Goal: Information Seeking & Learning: Learn about a topic

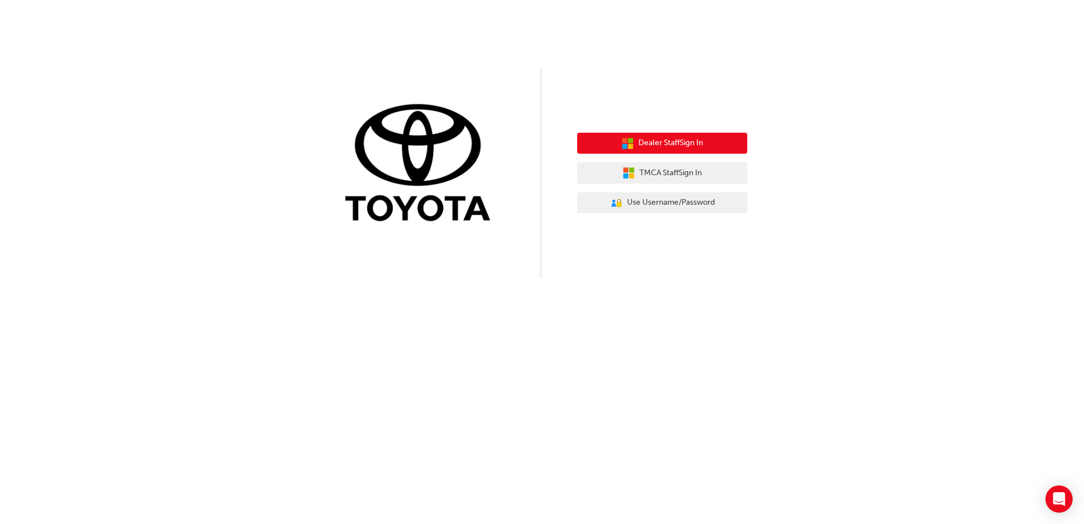
click at [679, 136] on button "Dealer Staff Sign In" at bounding box center [662, 144] width 170 height 22
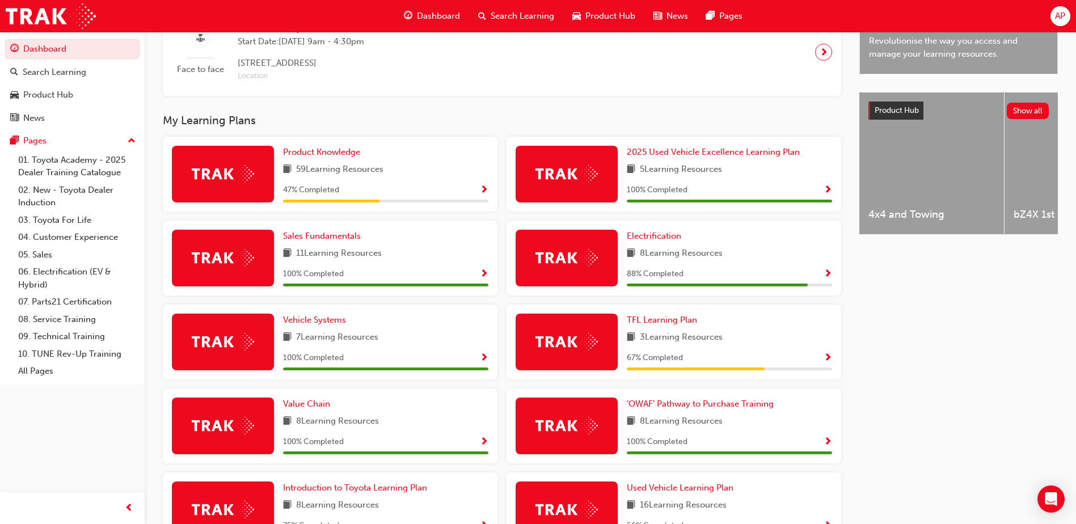
scroll to position [442, 0]
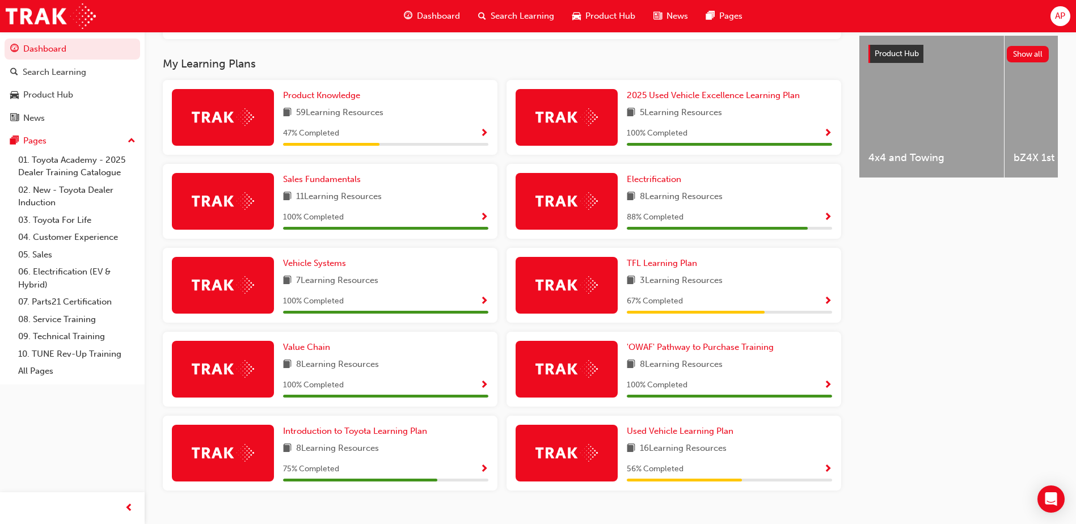
click at [482, 138] on span "Show Progress" at bounding box center [484, 134] width 9 height 10
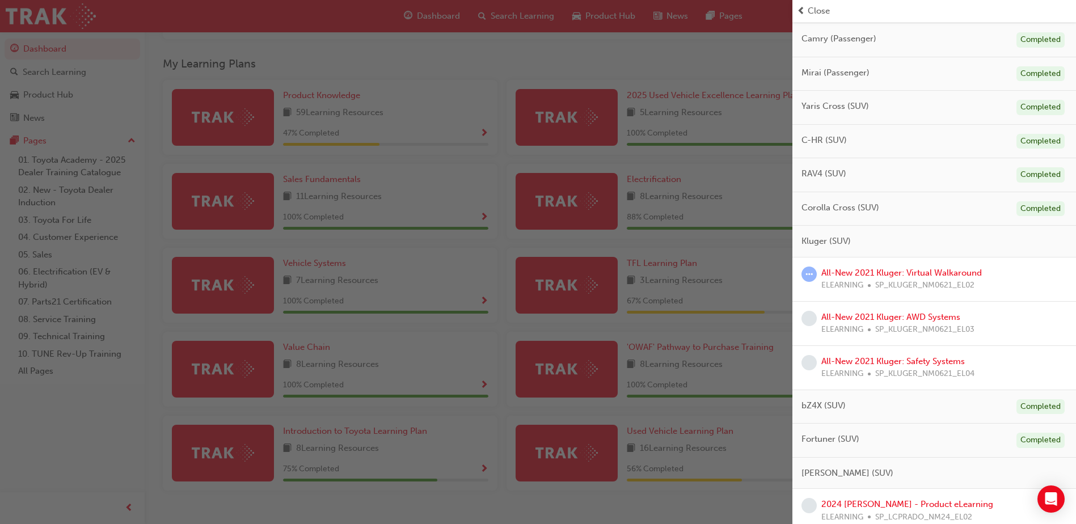
scroll to position [227, 0]
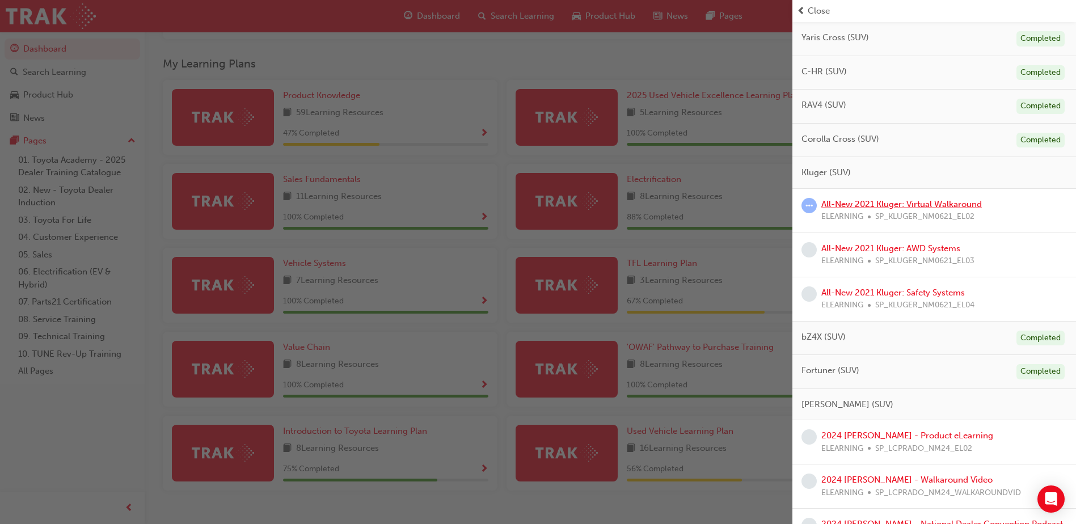
click at [923, 200] on link "All-New 2021 Kluger: Virtual Walkaround" at bounding box center [901, 204] width 160 height 10
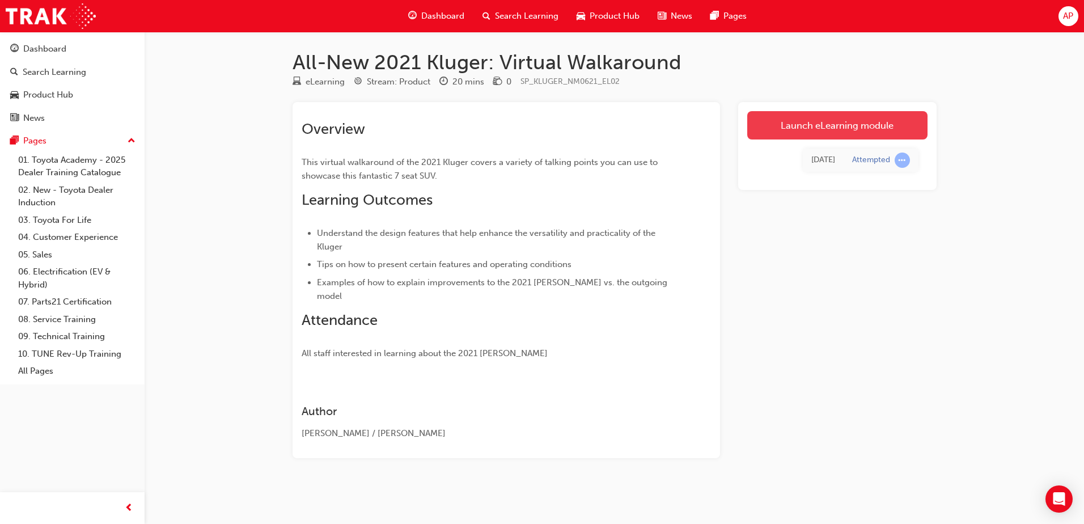
click at [875, 137] on link "Launch eLearning module" at bounding box center [837, 125] width 180 height 28
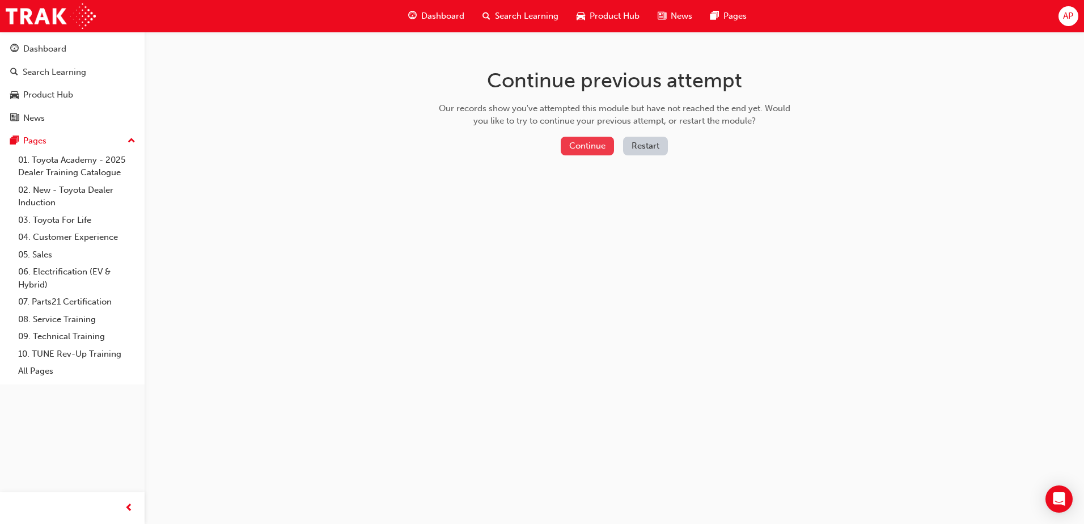
click at [579, 141] on button "Continue" at bounding box center [587, 146] width 53 height 19
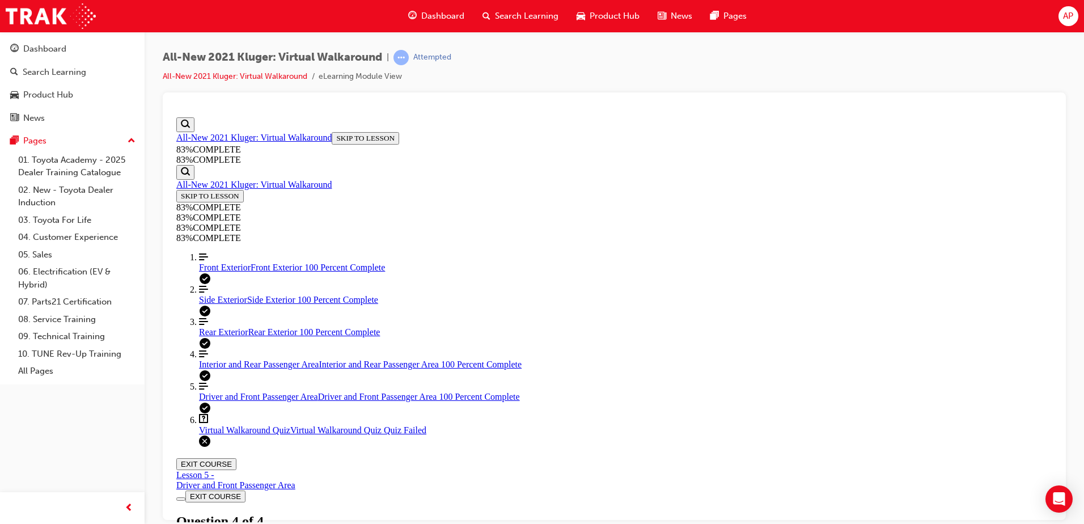
scroll to position [177, 0]
drag, startPoint x: 596, startPoint y: 230, endPoint x: 493, endPoint y: 317, distance: 135.2
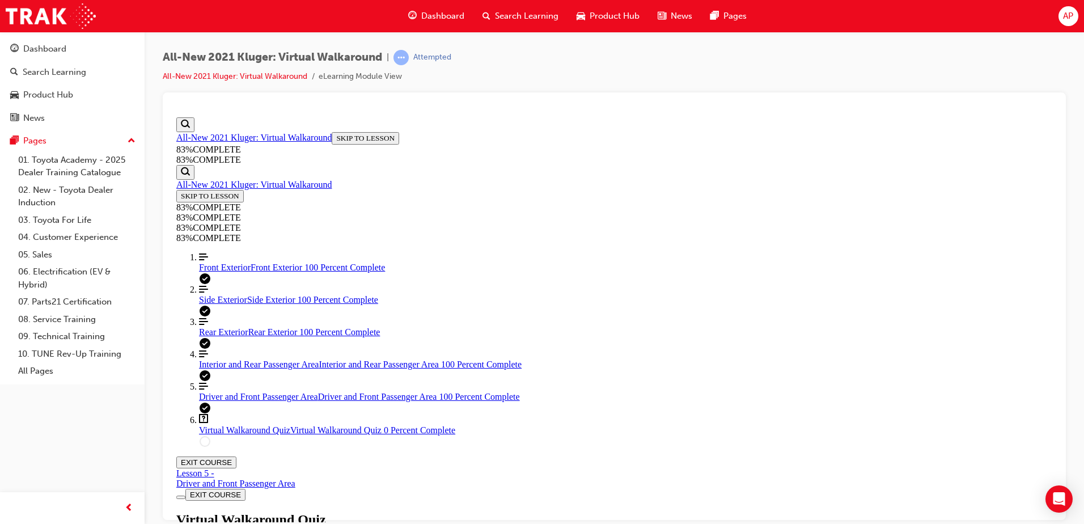
drag, startPoint x: 577, startPoint y: 340, endPoint x: 585, endPoint y: 335, distance: 9.9
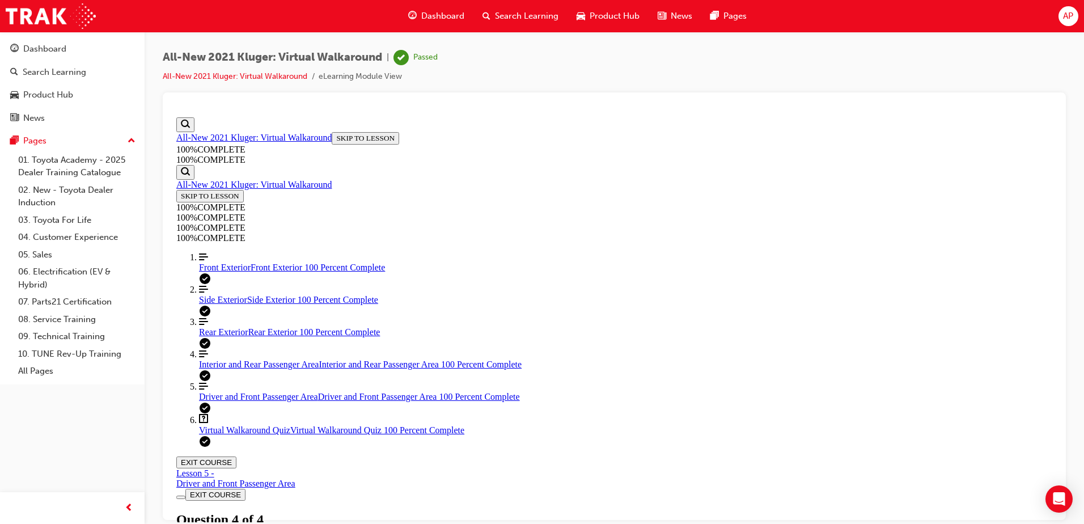
click at [236, 456] on button "EXIT COURSE" at bounding box center [206, 462] width 60 height 12
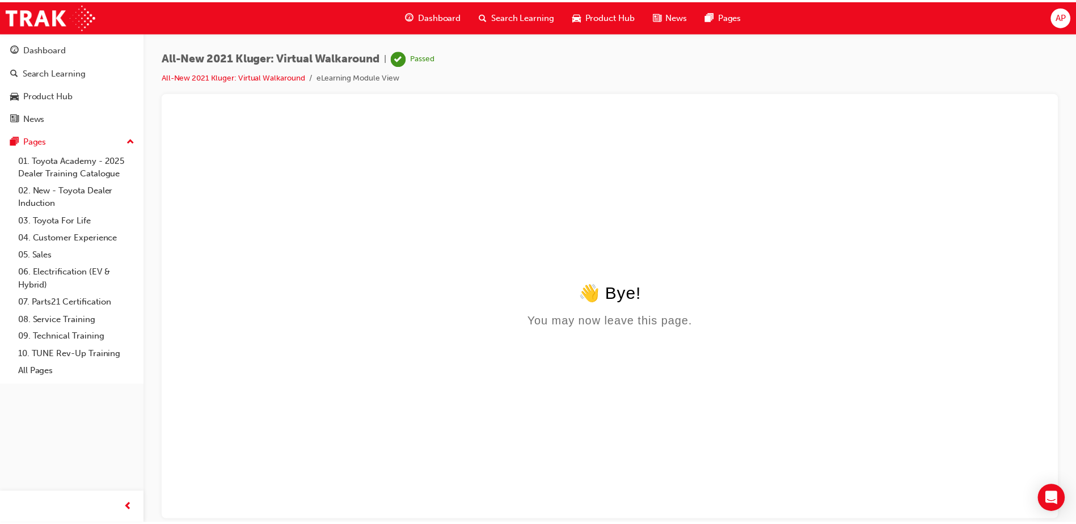
scroll to position [0, 0]
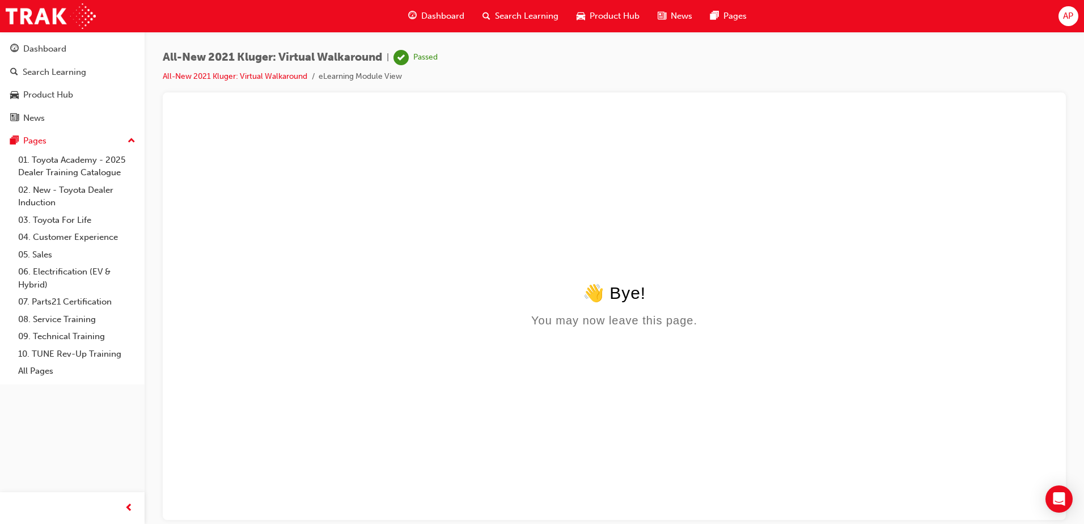
click at [433, 16] on span "Dashboard" at bounding box center [442, 16] width 43 height 13
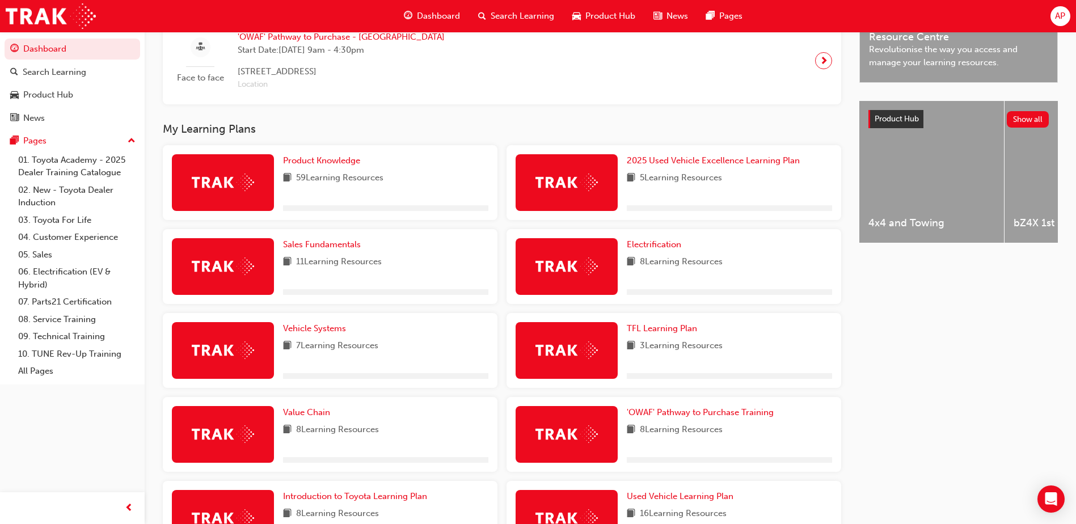
scroll to position [397, 0]
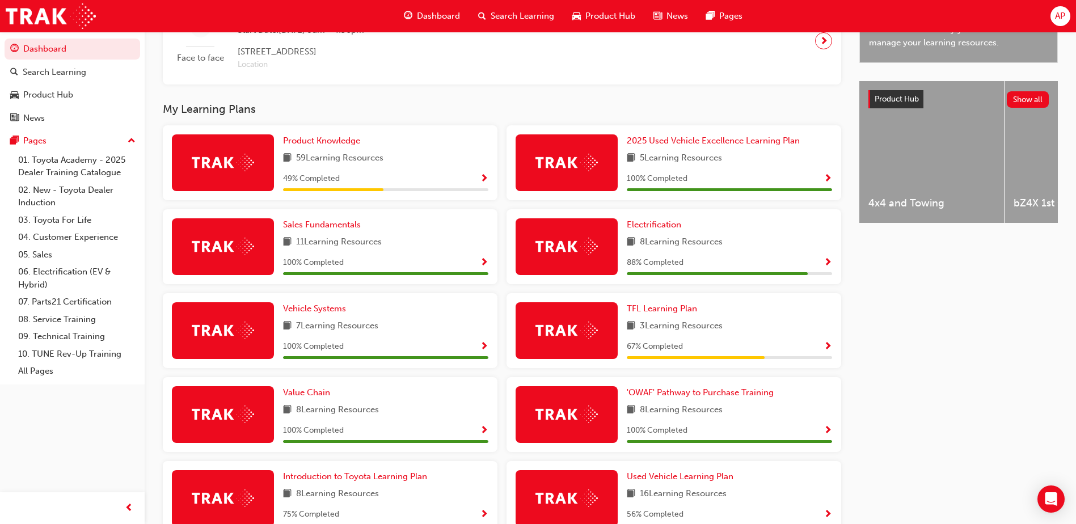
click at [483, 179] on span "Show Progress" at bounding box center [484, 179] width 9 height 10
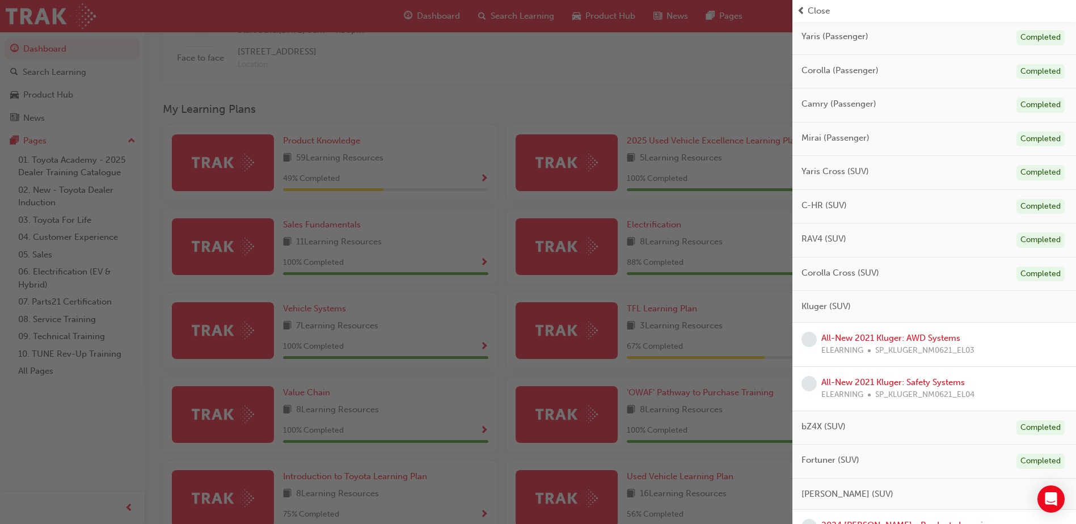
scroll to position [227, 0]
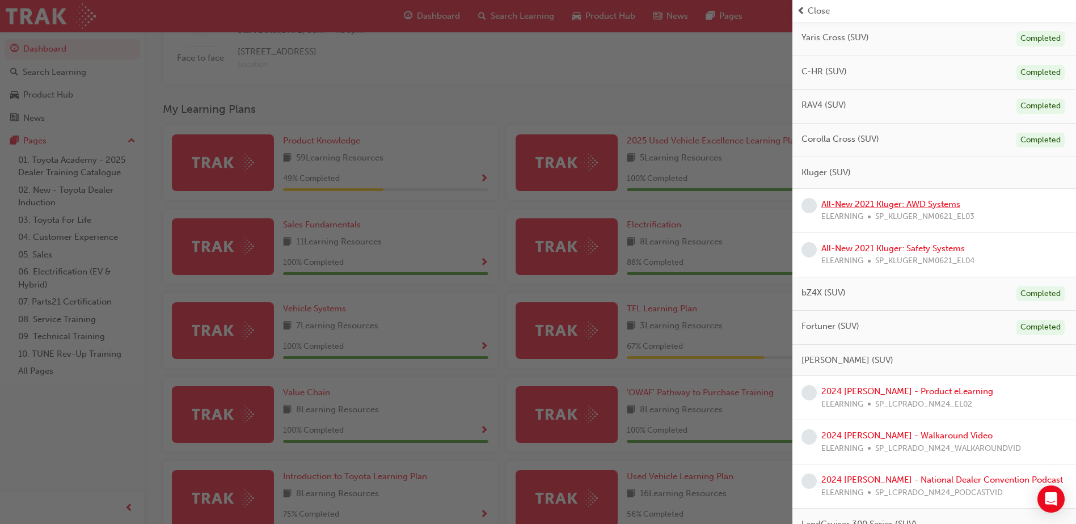
click at [912, 204] on link "All-New 2021 Kluger: AWD Systems" at bounding box center [890, 204] width 139 height 10
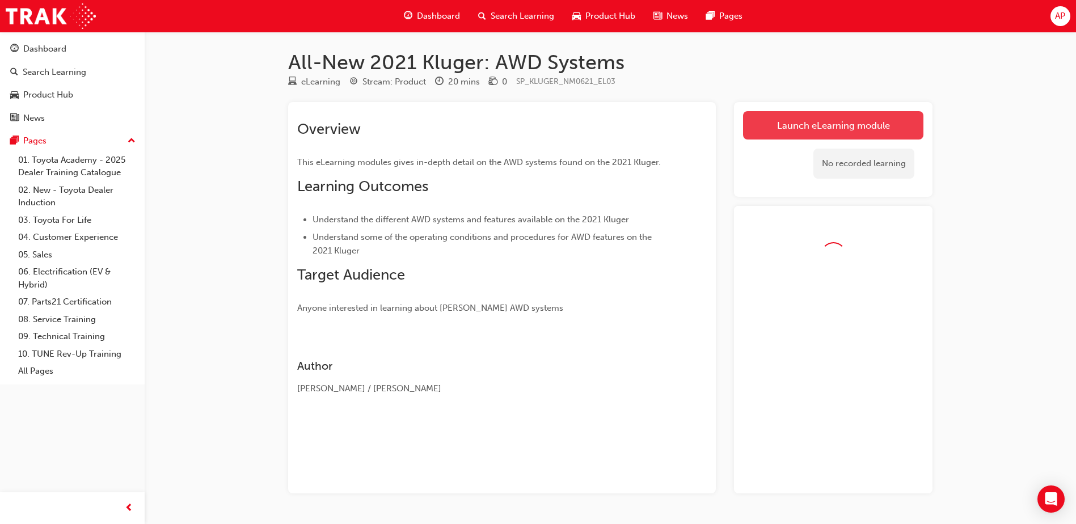
click at [896, 125] on link "Launch eLearning module" at bounding box center [833, 125] width 180 height 28
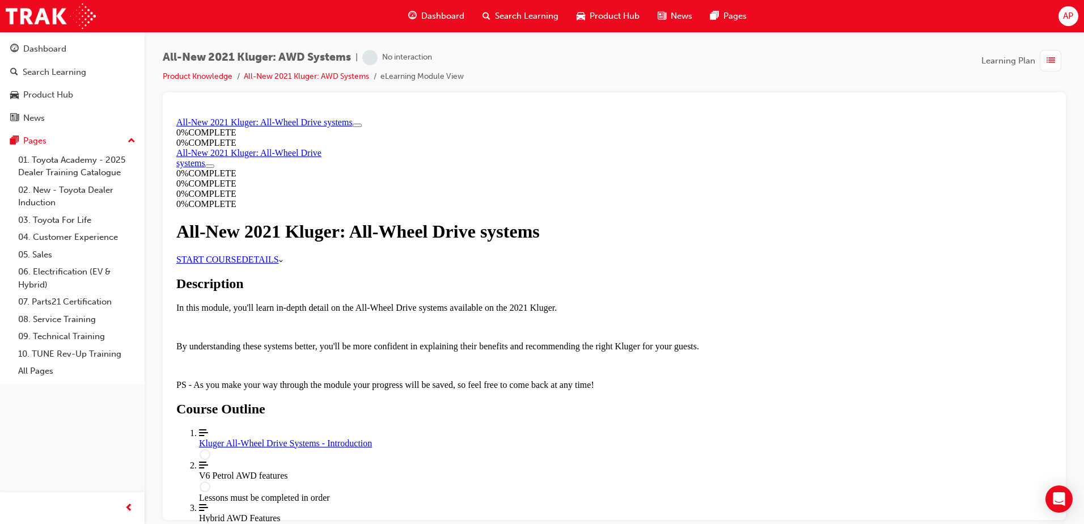
scroll to position [170, 0]
click at [242, 254] on link "START COURSE" at bounding box center [208, 259] width 65 height 10
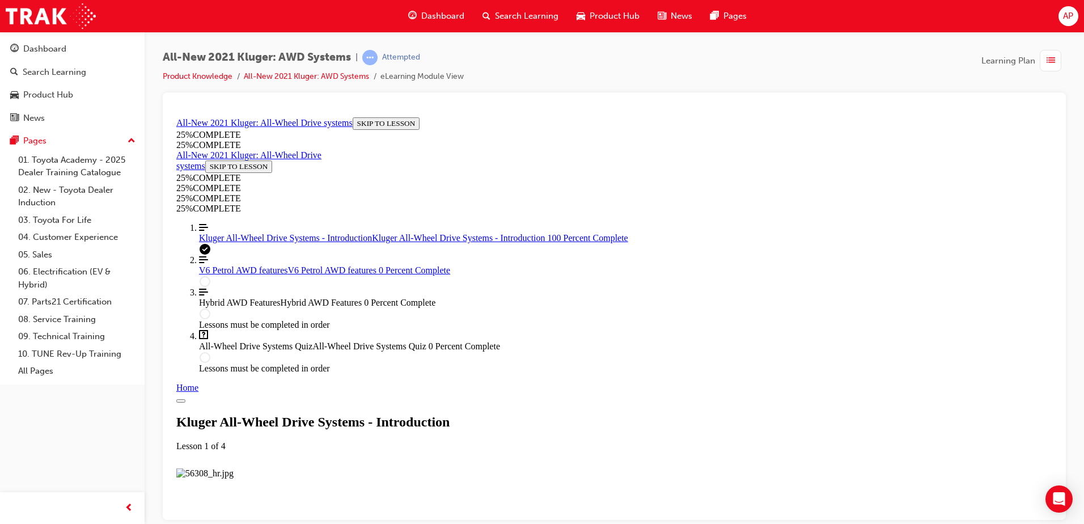
scroll to position [1187, 0]
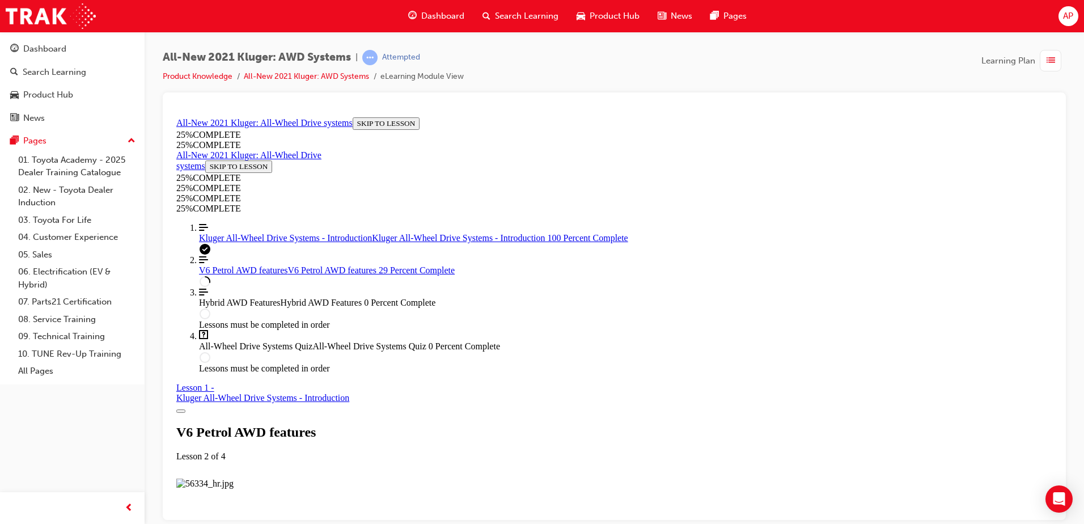
scroll to position [1797, 0]
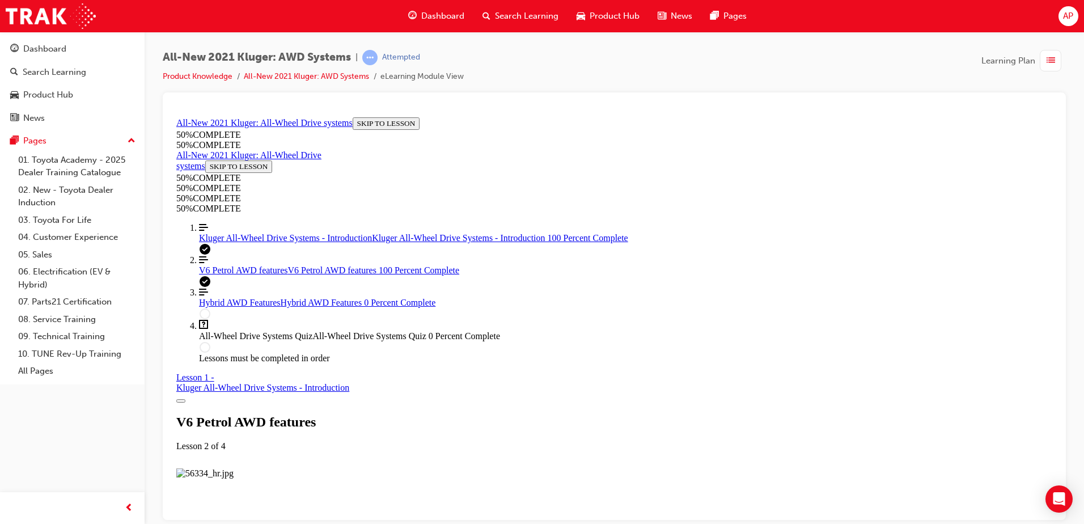
scroll to position [5581, 0]
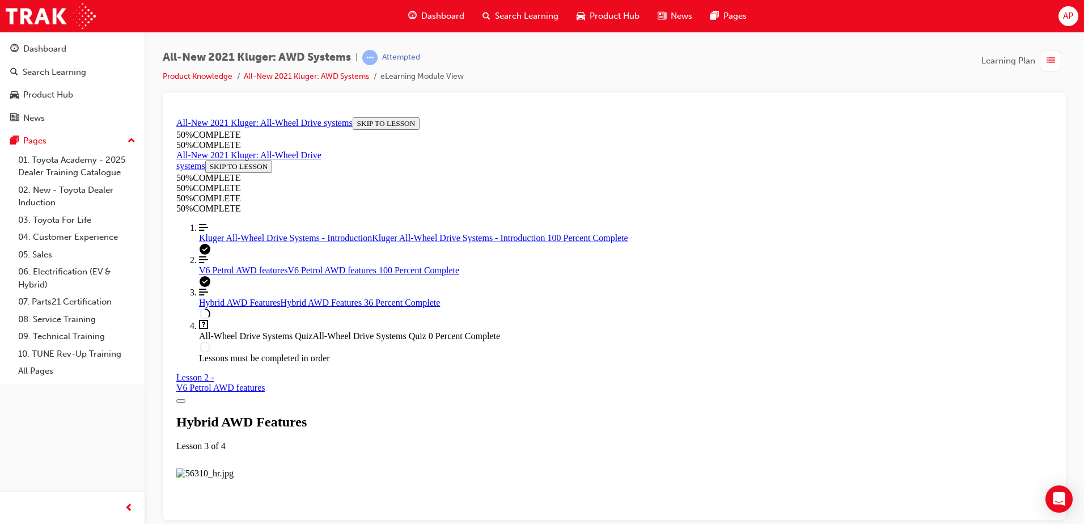
scroll to position [946, 0]
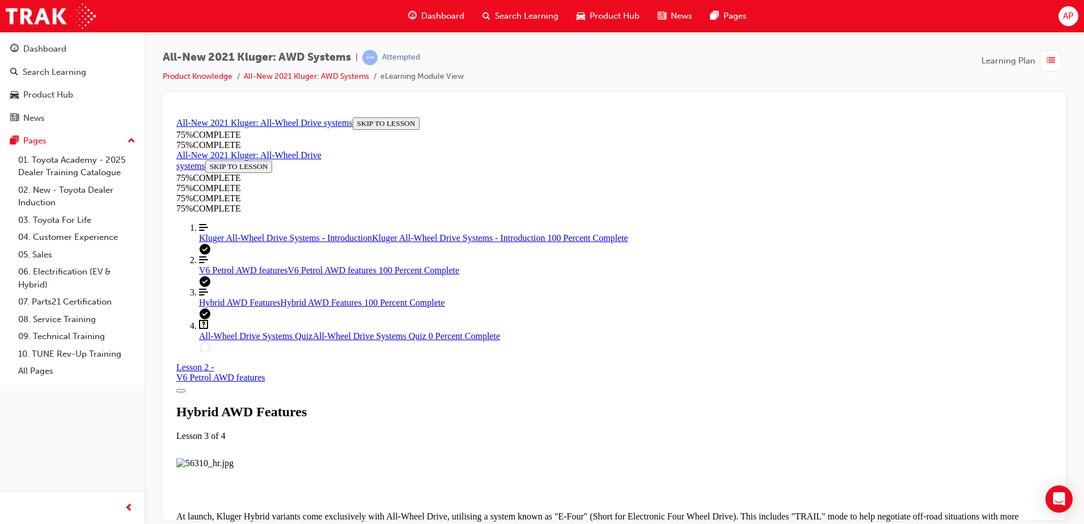
scroll to position [2998, 0]
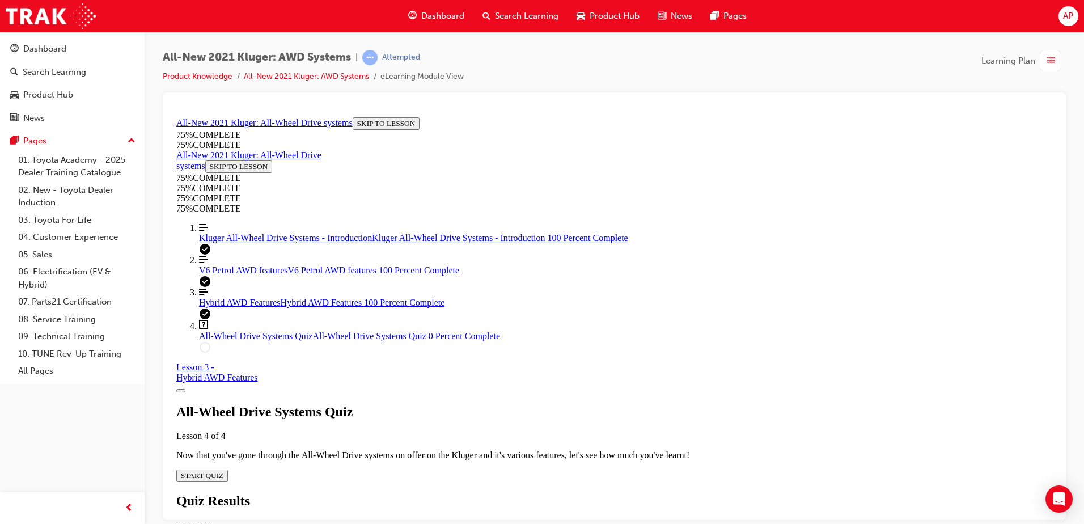
scroll to position [39, 0]
click at [513, 404] on div "All-Wheel Drive Systems Quiz Lesson 4 of 4 Now that you've gone through the All…" at bounding box center [614, 443] width 876 height 78
click at [535, 413] on div "All-Wheel Drive Systems Quiz Lesson 4 of 4 Now that you've gone through the All…" at bounding box center [614, 443] width 876 height 78
click at [535, 411] on div "All-Wheel Drive Systems Quiz Lesson 4 of 4 Now that you've gone through the All…" at bounding box center [614, 443] width 876 height 78
click at [223, 471] on span "START QUIZ" at bounding box center [202, 475] width 43 height 9
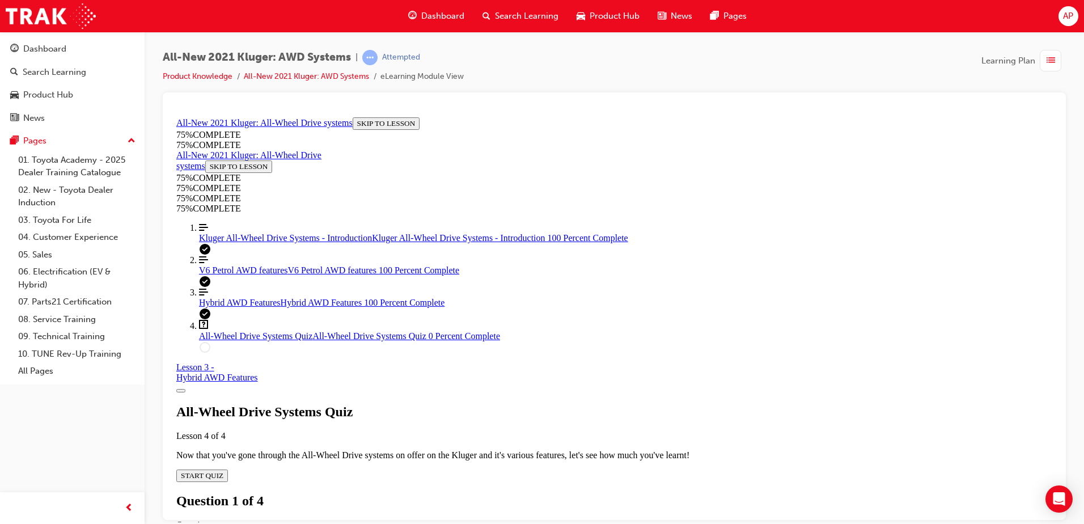
scroll to position [155, 0]
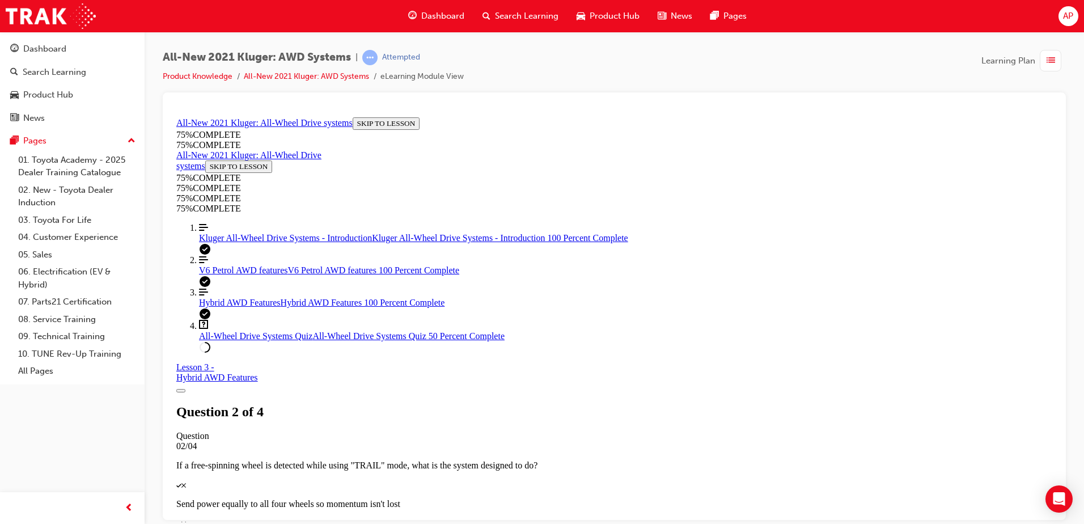
scroll to position [141, 0]
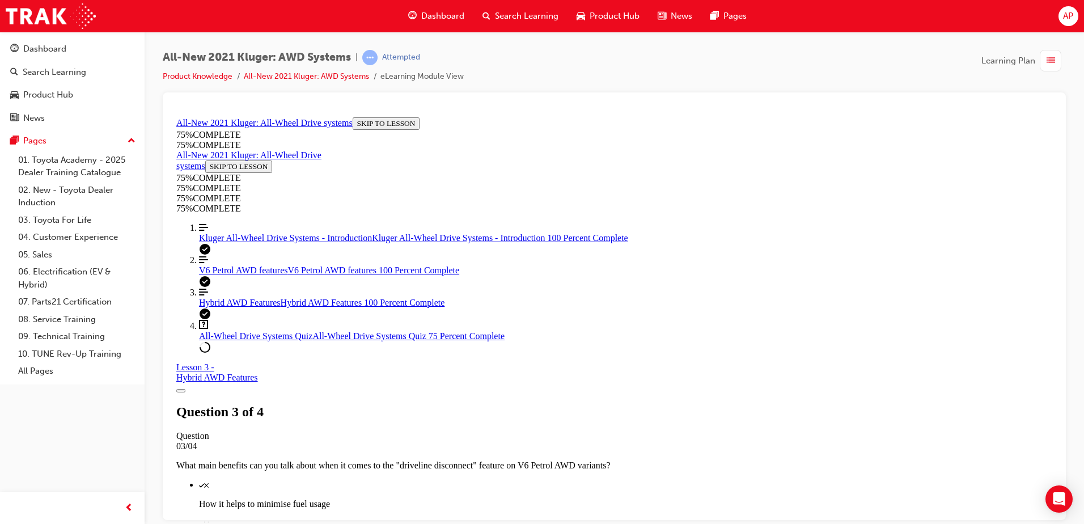
drag, startPoint x: 686, startPoint y: 290, endPoint x: 693, endPoint y: 293, distance: 7.4
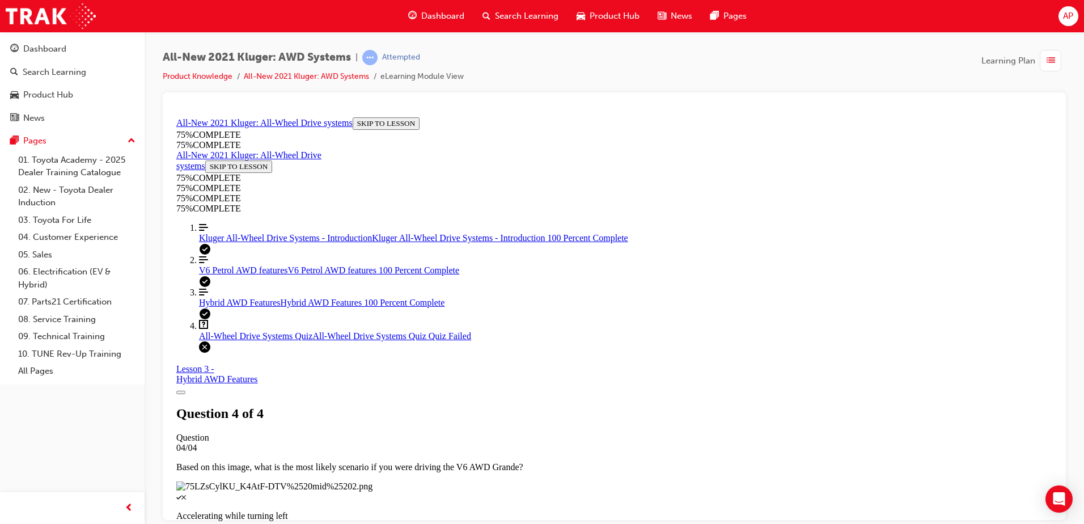
scroll to position [41, 0]
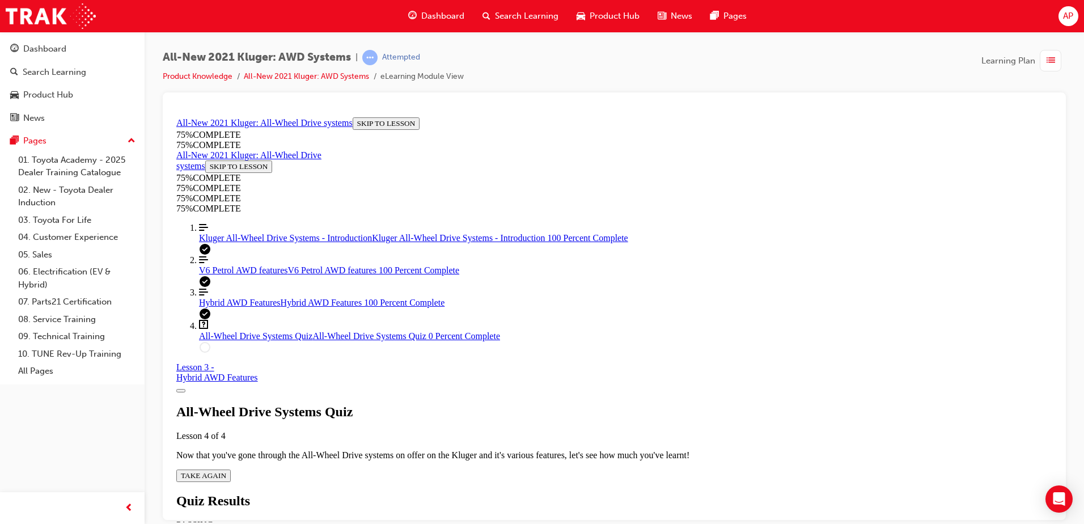
scroll to position [41, 0]
click at [549, 412] on div "All-Wheel Drive Systems Quiz Lesson 4 of 4 Now that you've gone through the All…" at bounding box center [614, 443] width 876 height 78
click at [226, 471] on span "TAKE AGAIN" at bounding box center [203, 475] width 45 height 9
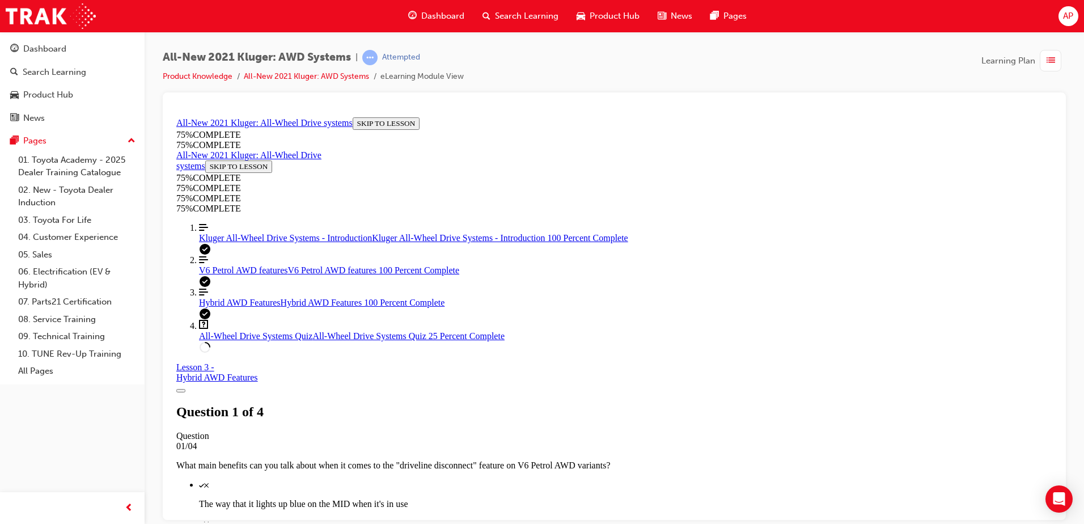
scroll to position [268, 0]
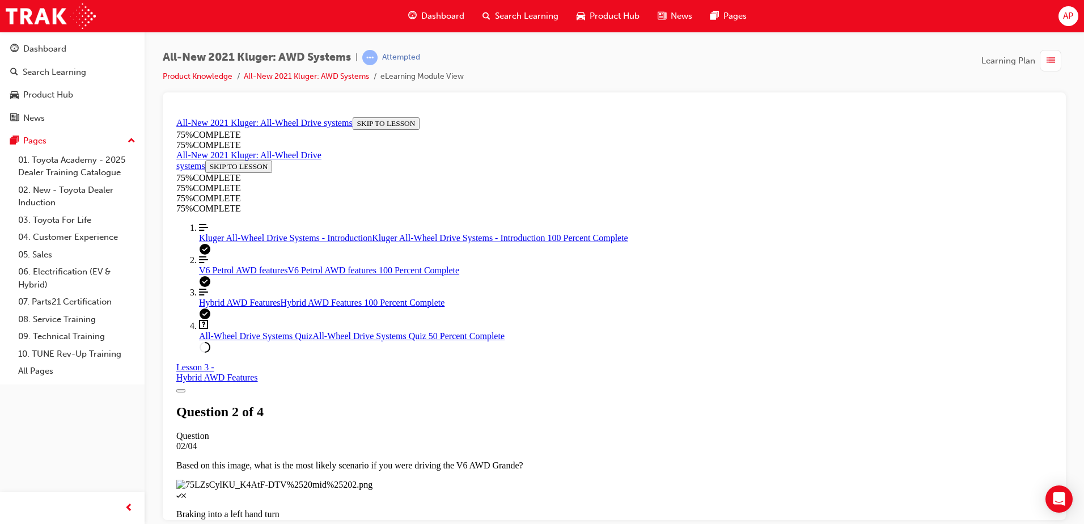
scroll to position [98, 0]
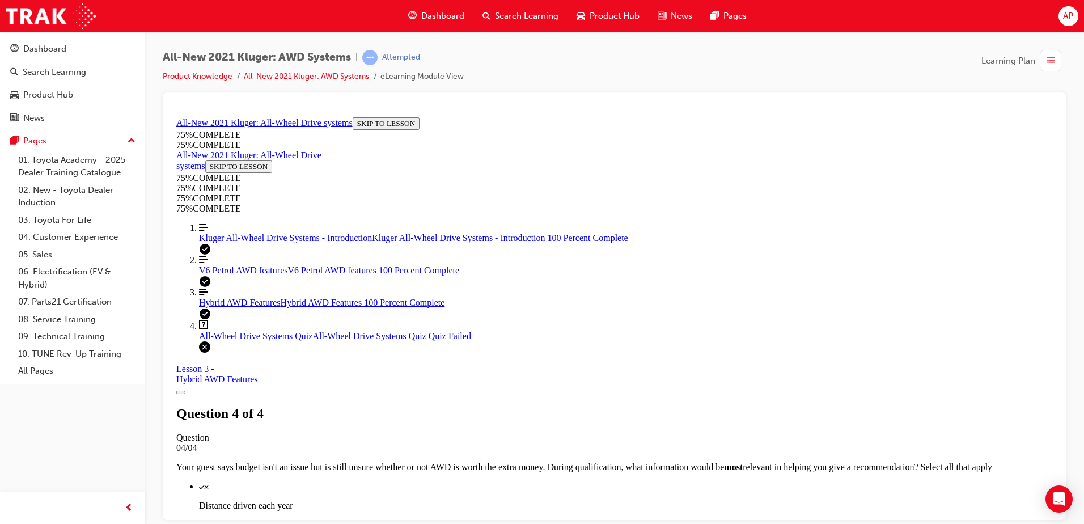
scroll to position [177, 0]
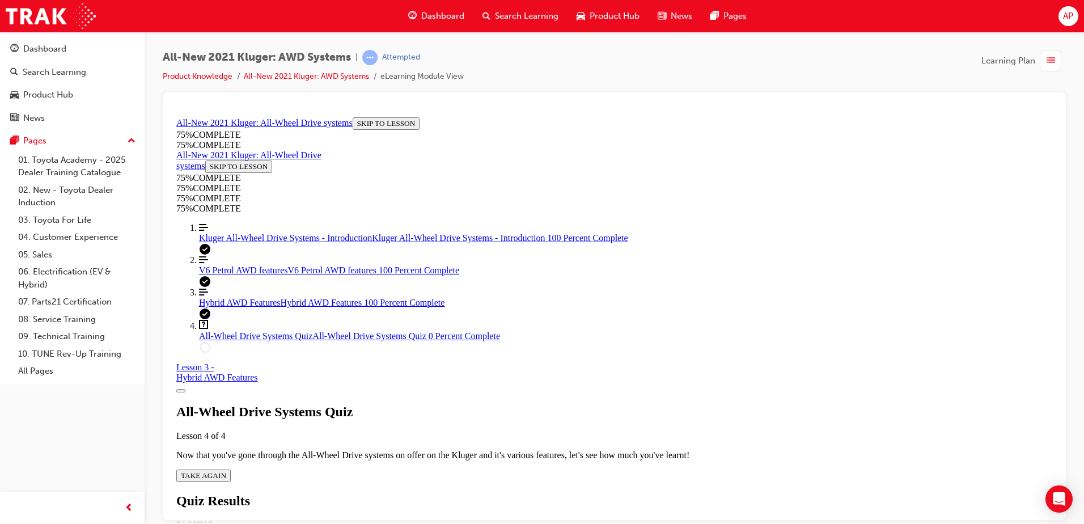
click at [231, 469] on button "TAKE AGAIN" at bounding box center [203, 475] width 54 height 12
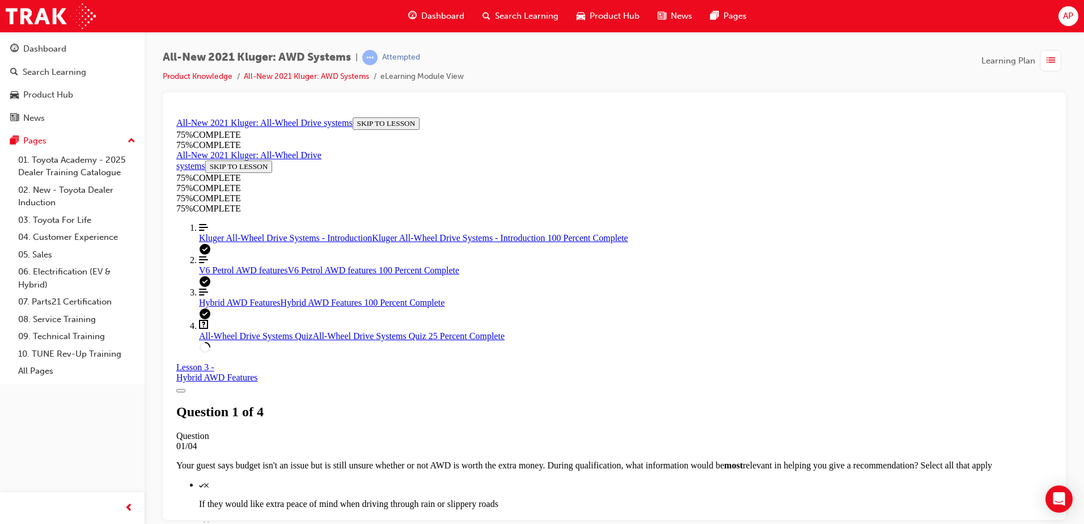
scroll to position [211, 0]
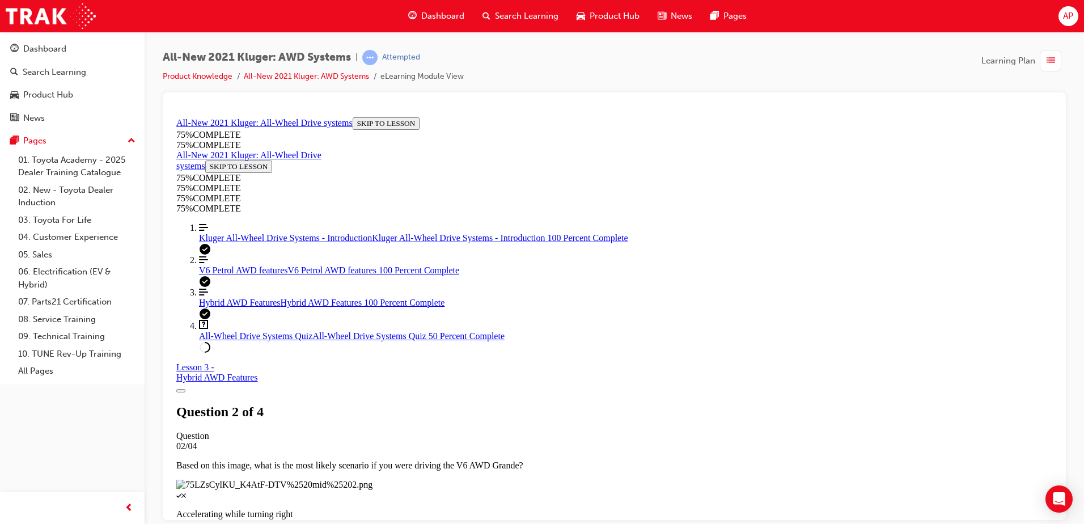
scroll to position [141, 0]
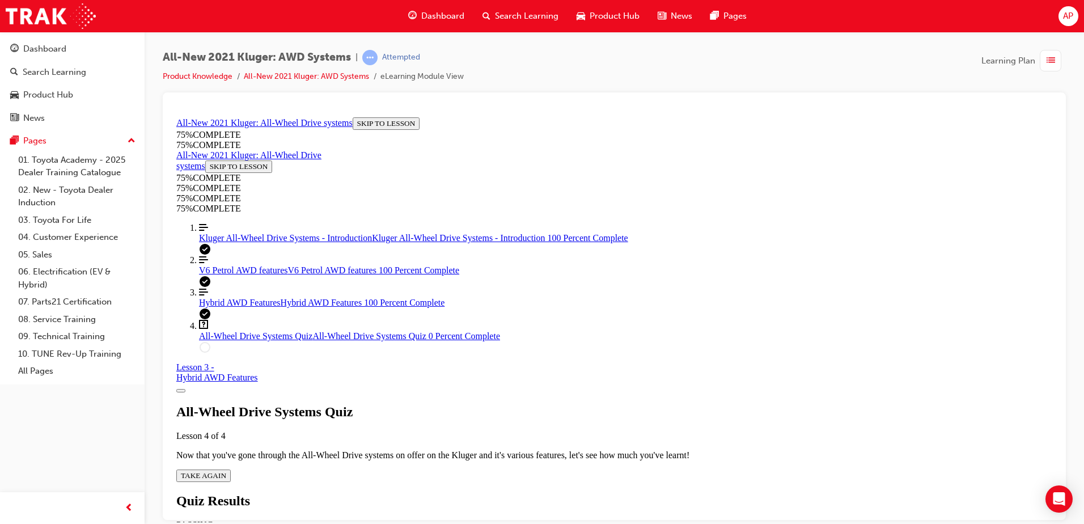
click at [505, 404] on div "All-Wheel Drive Systems Quiz Lesson 4 of 4 Now that you've gone through the All…" at bounding box center [614, 443] width 876 height 78
click at [226, 471] on span "TAKE AGAIN" at bounding box center [203, 475] width 45 height 9
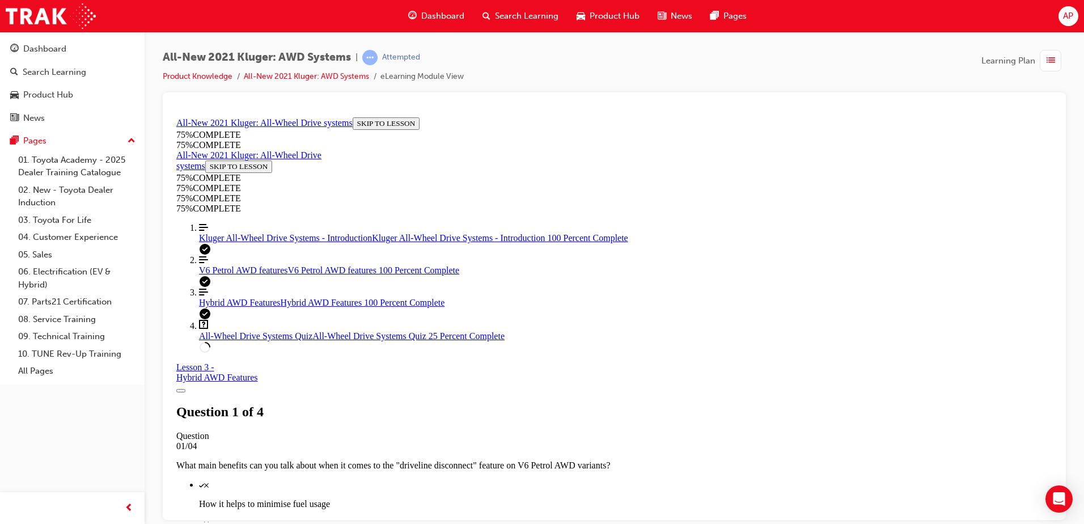
scroll to position [155, 0]
drag, startPoint x: 659, startPoint y: 243, endPoint x: 672, endPoint y: 276, distance: 35.7
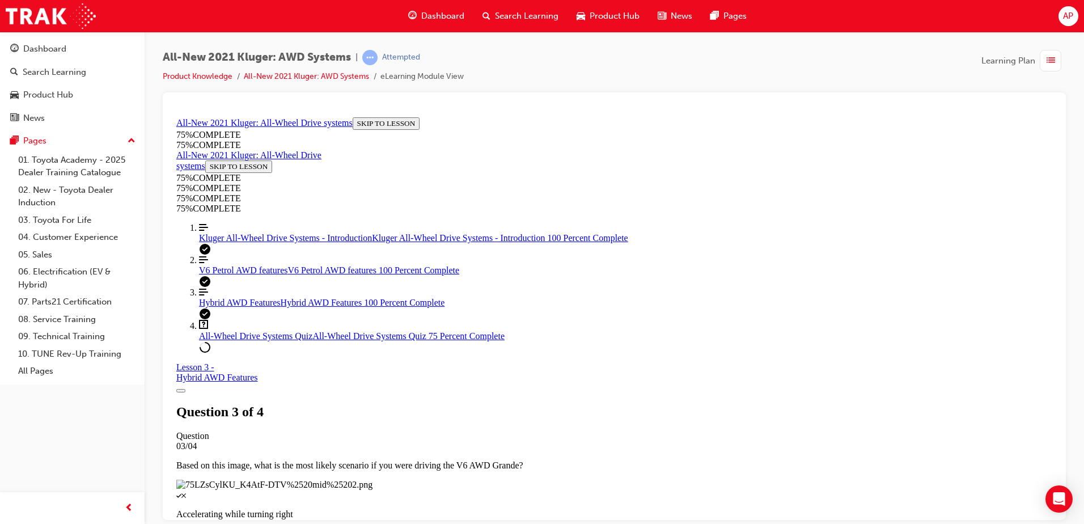
drag, startPoint x: 600, startPoint y: 353, endPoint x: 616, endPoint y: 369, distance: 22.9
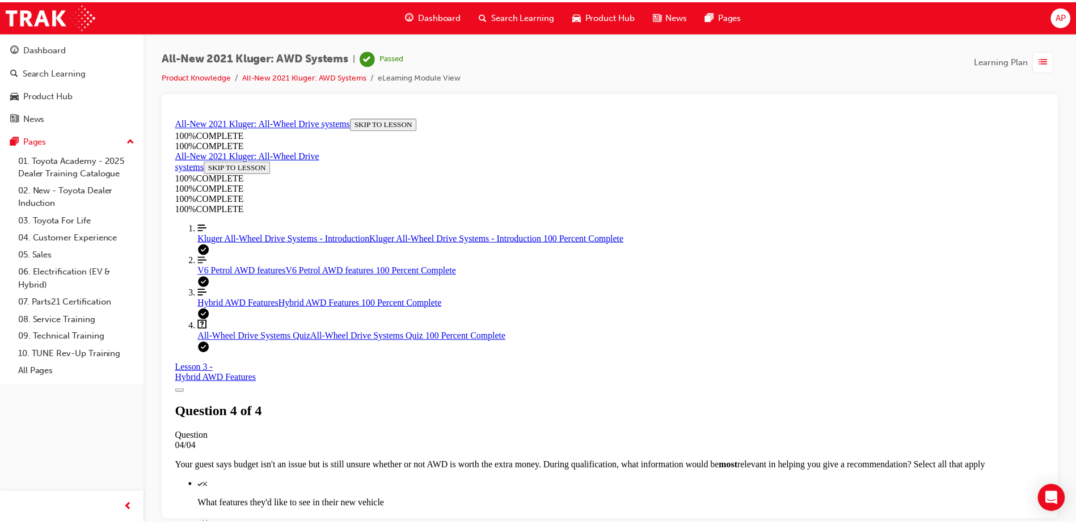
scroll to position [177, 0]
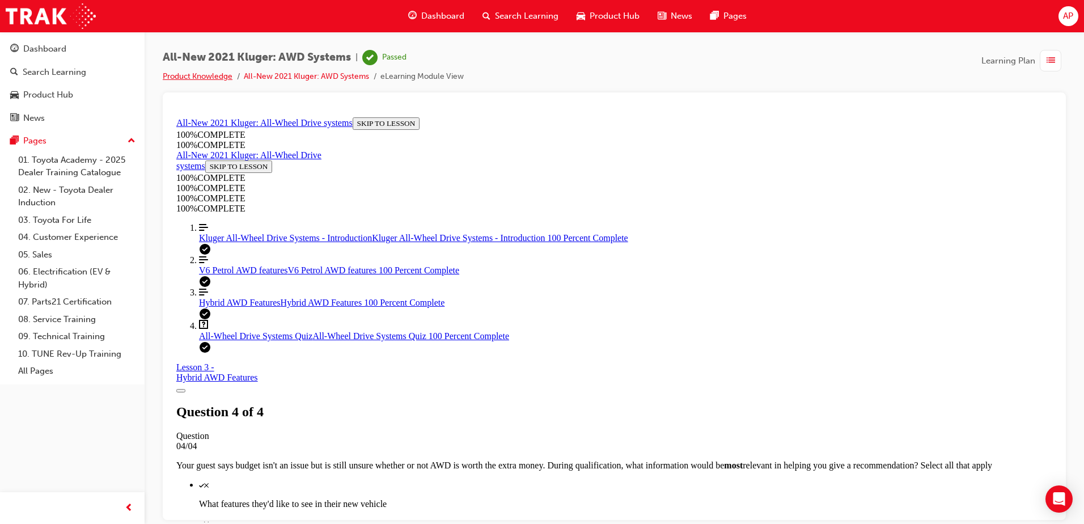
click at [204, 75] on link "Product Knowledge" at bounding box center [198, 76] width 70 height 10
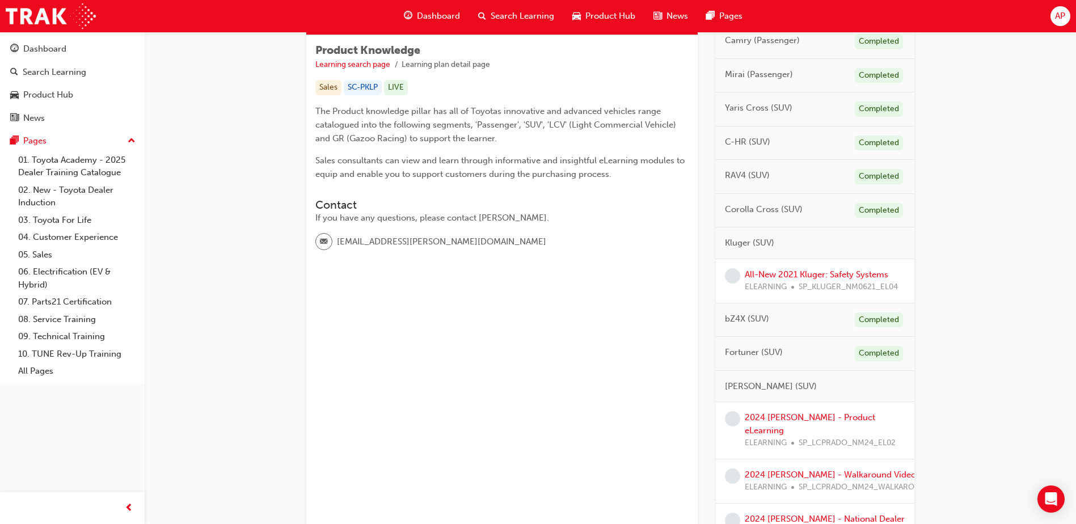
scroll to position [169, 0]
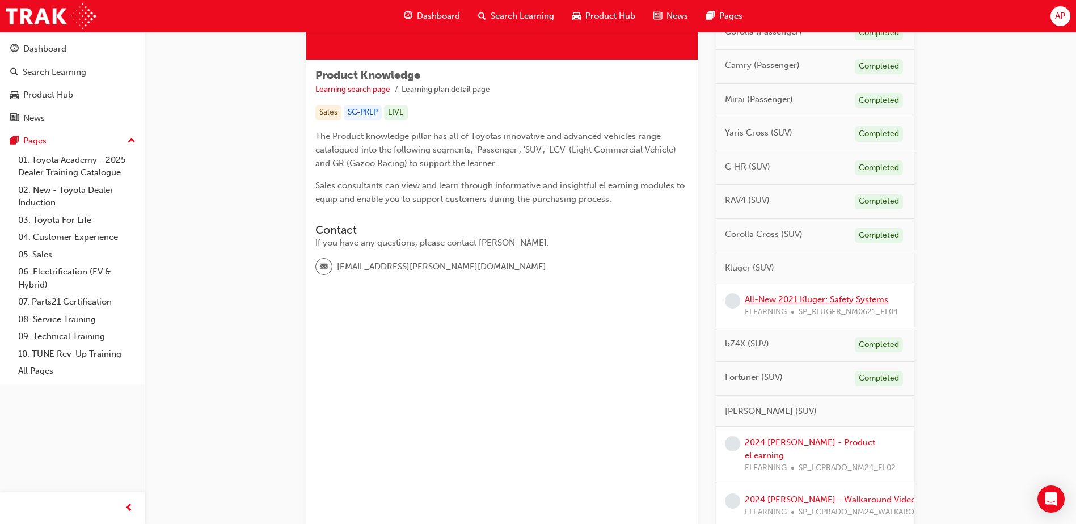
click at [767, 297] on link "All-New 2021 Kluger: Safety Systems" at bounding box center [815, 299] width 143 height 10
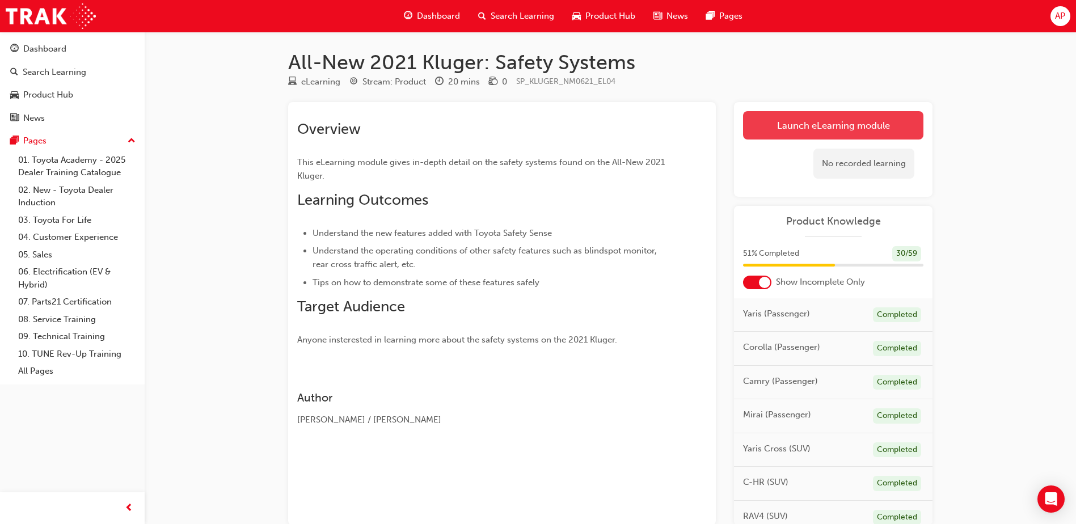
click at [828, 125] on link "Launch eLearning module" at bounding box center [833, 125] width 180 height 28
